Goal: Task Accomplishment & Management: Manage account settings

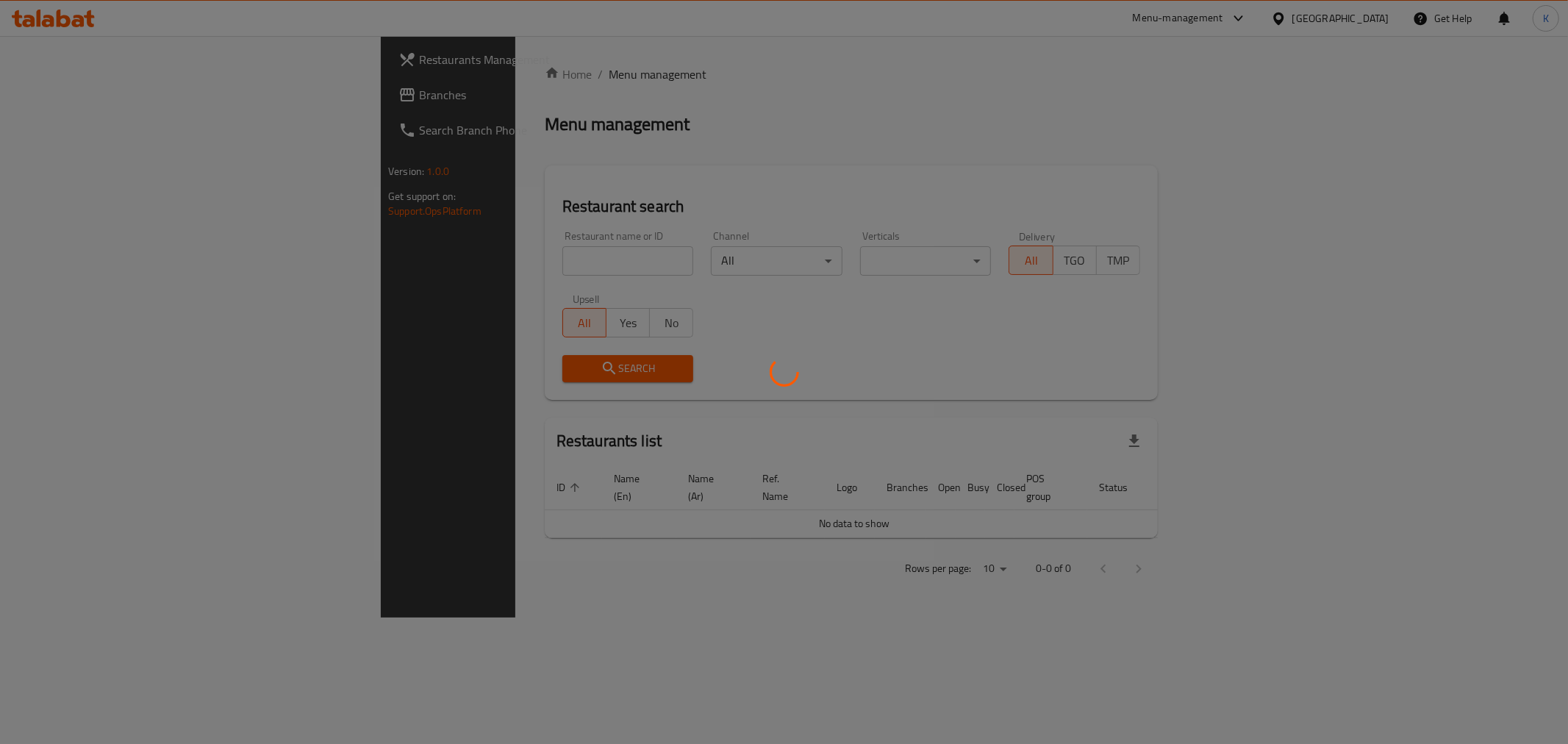
click at [508, 250] on div at bounding box center [784, 372] width 1568 height 744
click at [518, 262] on div at bounding box center [784, 372] width 1568 height 744
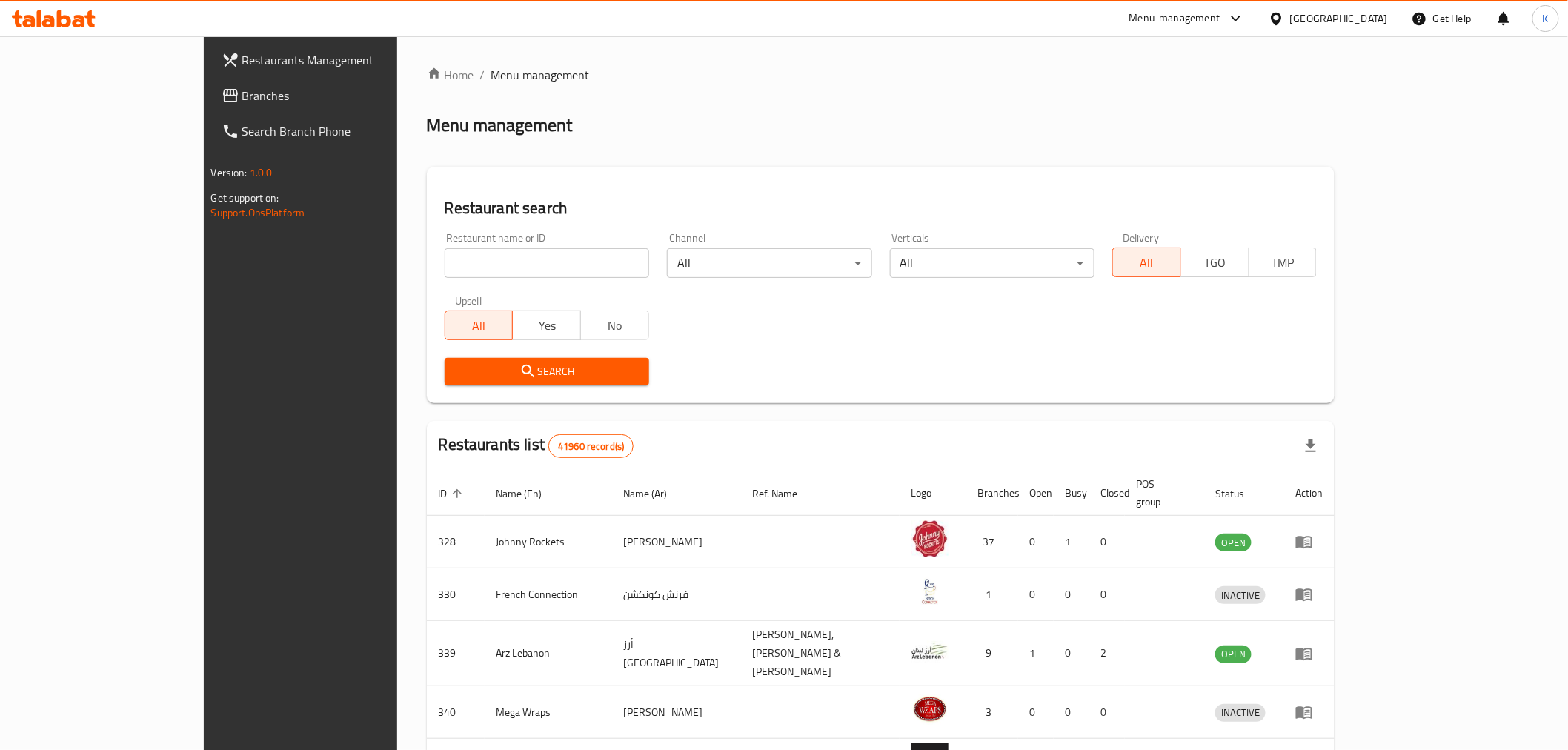
click at [542, 267] on input "search" at bounding box center [546, 263] width 204 height 30
paste input "777909"
type input "777909"
click at [518, 381] on button "Search" at bounding box center [546, 371] width 204 height 27
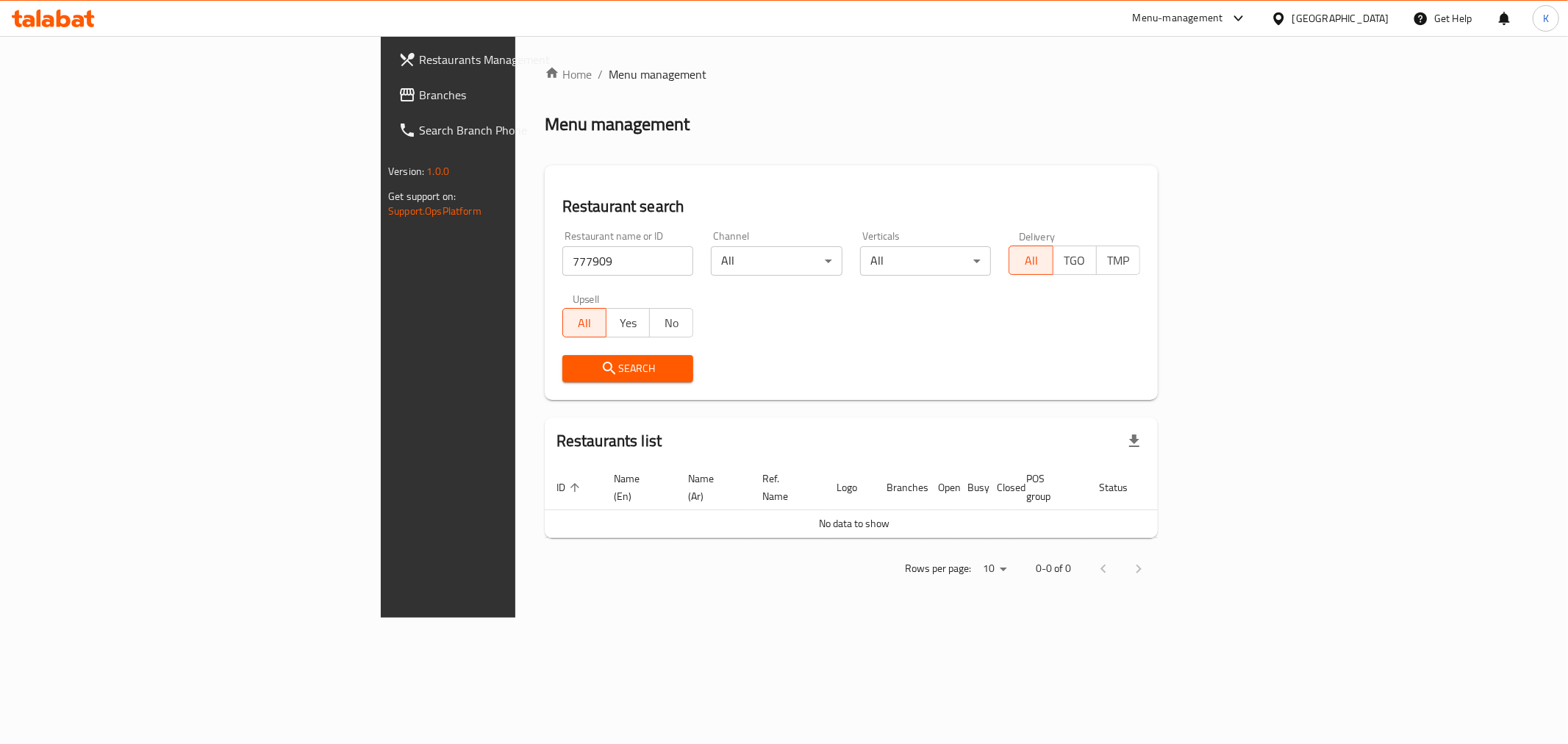
click at [419, 96] on span "Branches" at bounding box center [524, 94] width 212 height 17
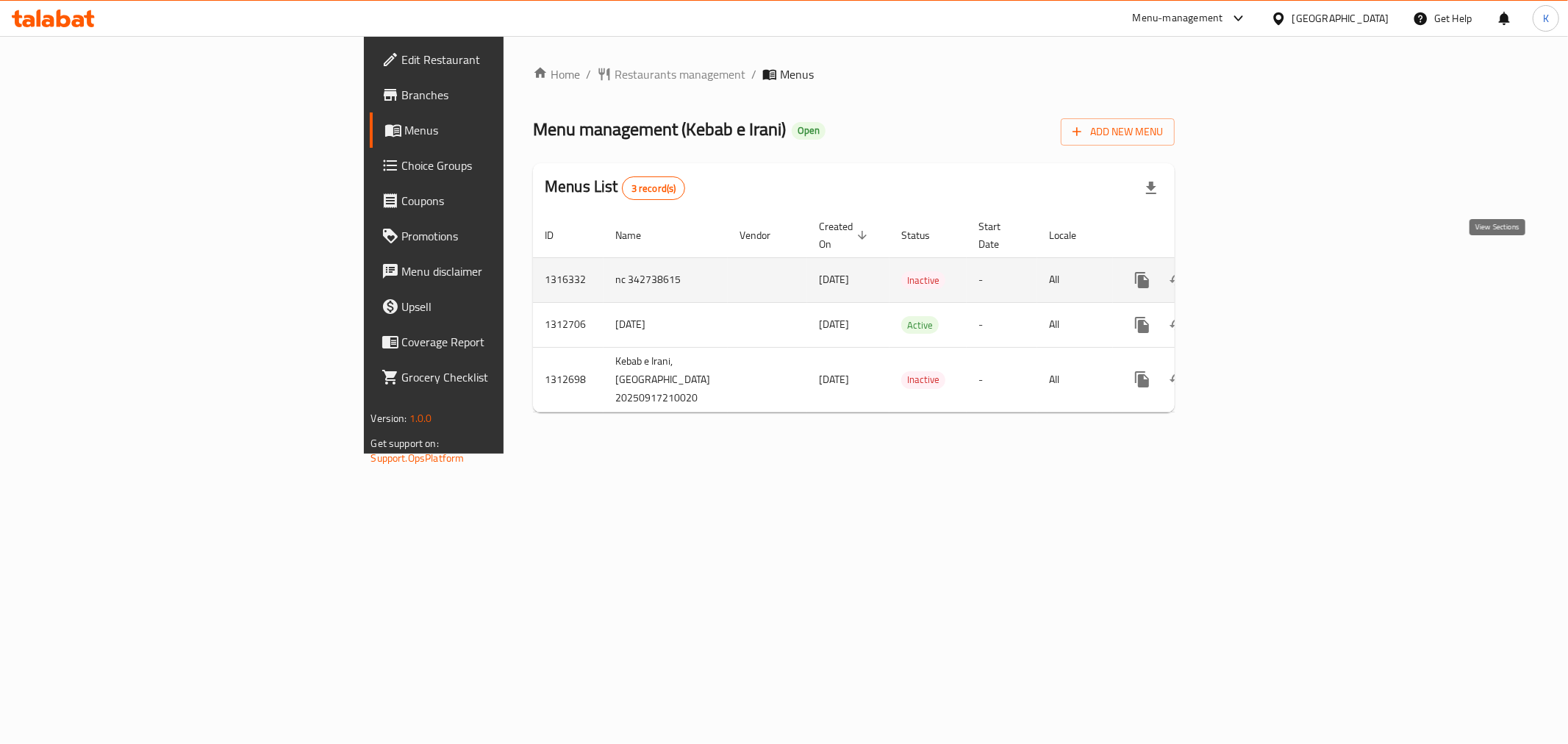
click at [1257, 271] on icon "enhanced table" at bounding box center [1247, 279] width 17 height 17
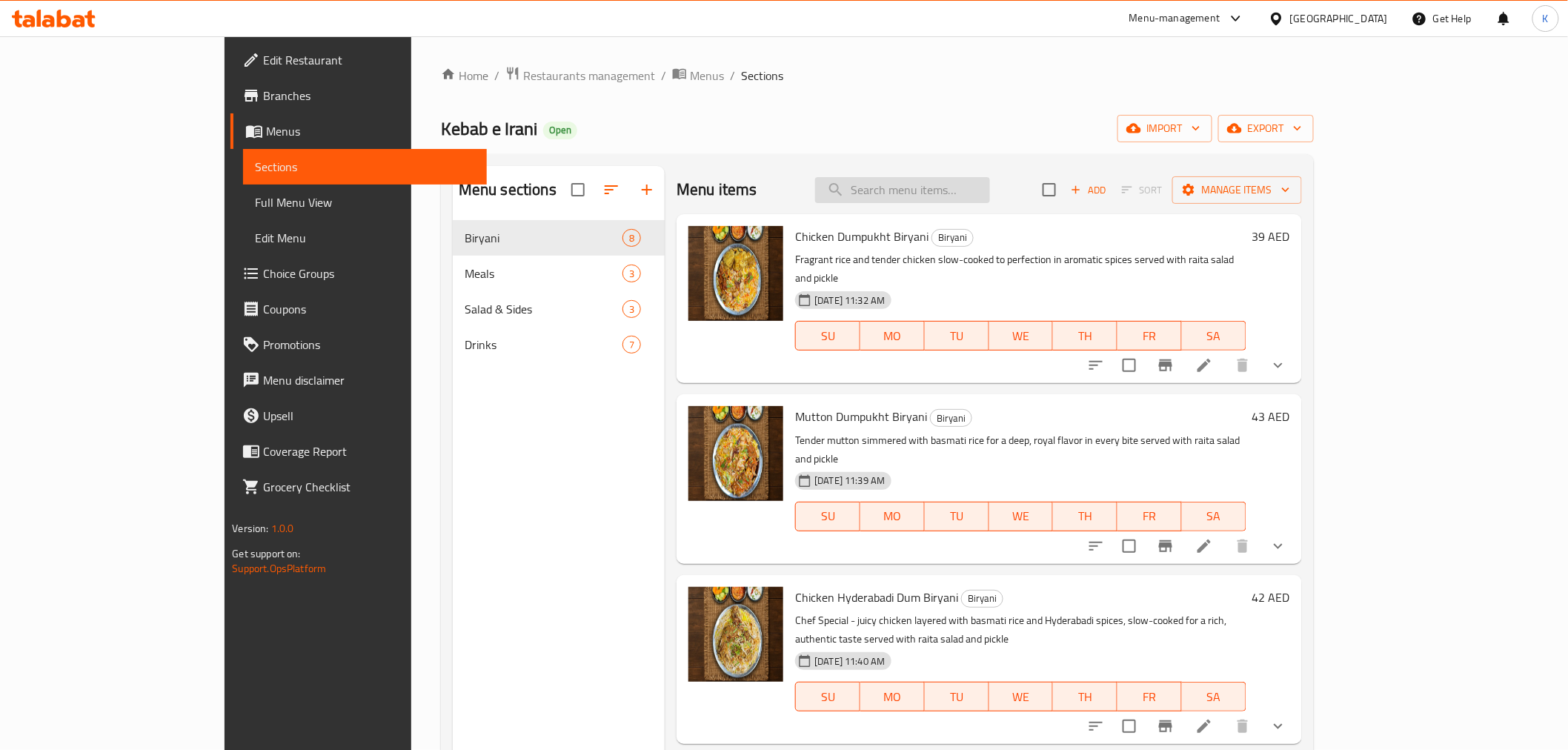
click at [982, 179] on input "search" at bounding box center [902, 189] width 175 height 26
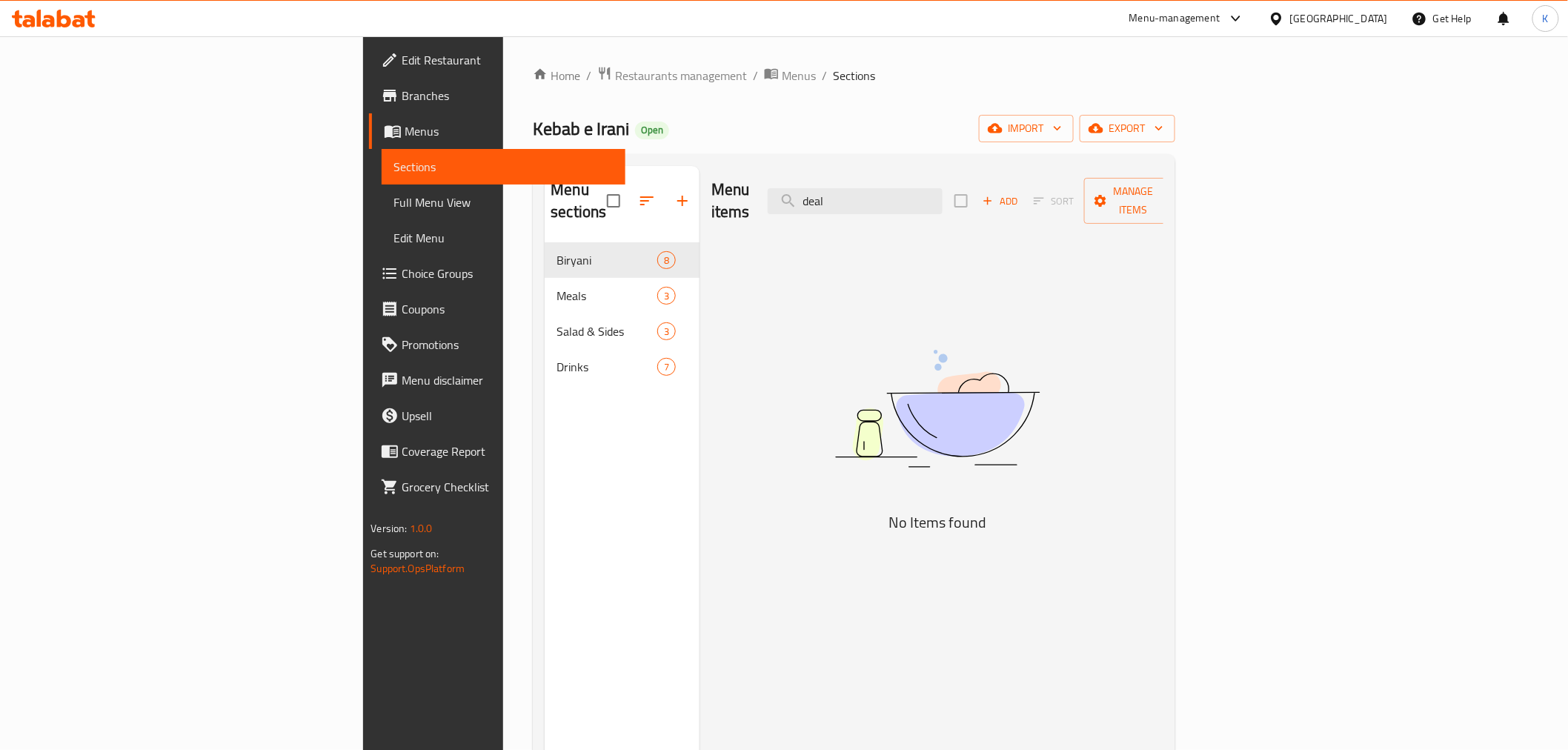
drag, startPoint x: 957, startPoint y: 194, endPoint x: 690, endPoint y: 197, distance: 267.0
click at [711, 195] on div "Menu items deal Add Sort Manage items" at bounding box center [937, 201] width 452 height 71
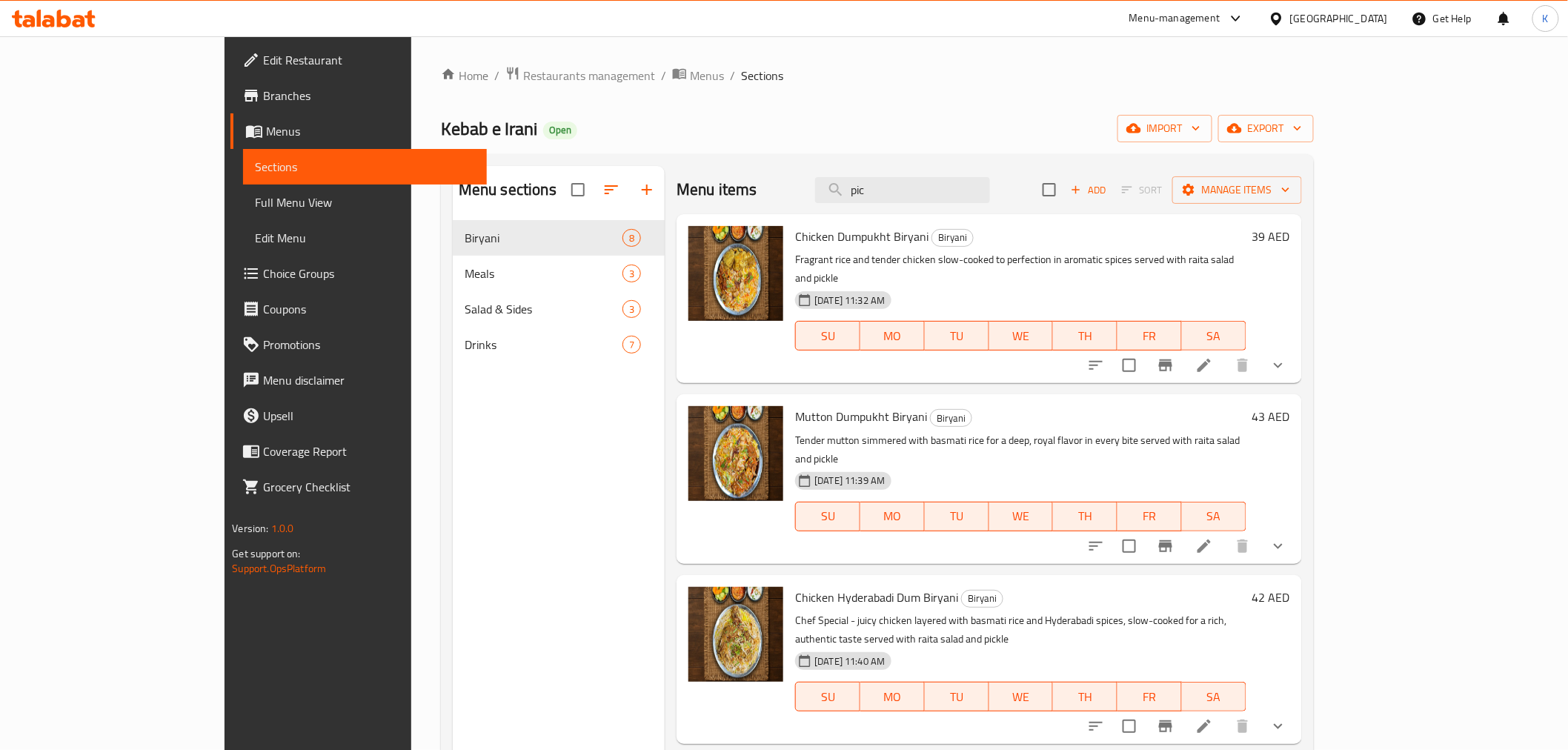
type input "pick"
drag, startPoint x: 978, startPoint y: 195, endPoint x: 718, endPoint y: 191, distance: 260.0
click at [718, 191] on div "Menu items pick Add Sort Manage items" at bounding box center [988, 190] width 625 height 48
click at [541, 87] on div "Home / Restaurants management / Menus / Sections Kebab e Irani Open import expo…" at bounding box center [877, 497] width 873 height 862
click at [690, 71] on span "Menus" at bounding box center [707, 75] width 34 height 17
